Goal: Task Accomplishment & Management: Manage account settings

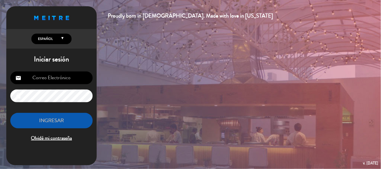
type input "[EMAIL_ADDRESS][PERSON_NAME][DOMAIN_NAME]"
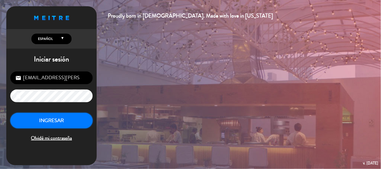
click at [58, 121] on button "INGRESAR" at bounding box center [51, 121] width 82 height 16
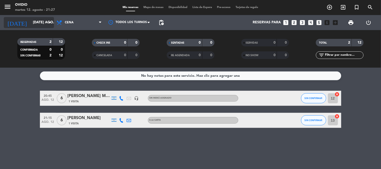
click at [47, 20] on icon "arrow_drop_down" at bounding box center [50, 23] width 6 height 6
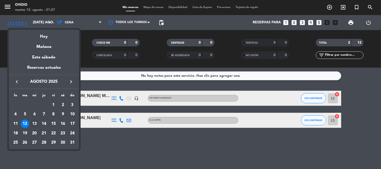
click at [34, 124] on div "13" at bounding box center [34, 124] width 9 height 9
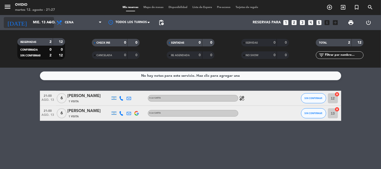
click at [45, 21] on input "mié. 13 ago." at bounding box center [54, 22] width 48 height 9
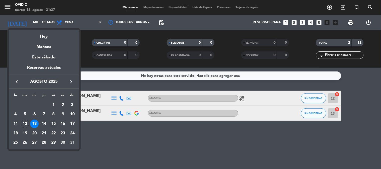
click at [52, 124] on div "15" at bounding box center [53, 124] width 9 height 9
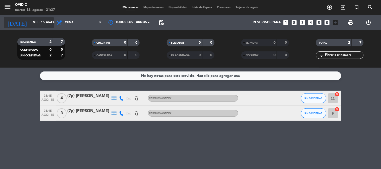
click at [49, 22] on icon "arrow_drop_down" at bounding box center [50, 23] width 6 height 6
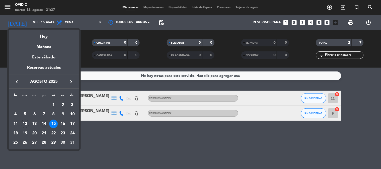
click at [44, 122] on div "14" at bounding box center [44, 124] width 9 height 9
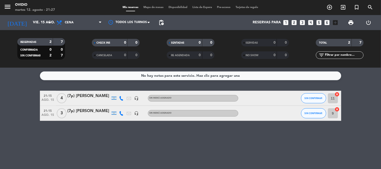
type input "jue. 14 ago."
